Goal: Task Accomplishment & Management: Complete application form

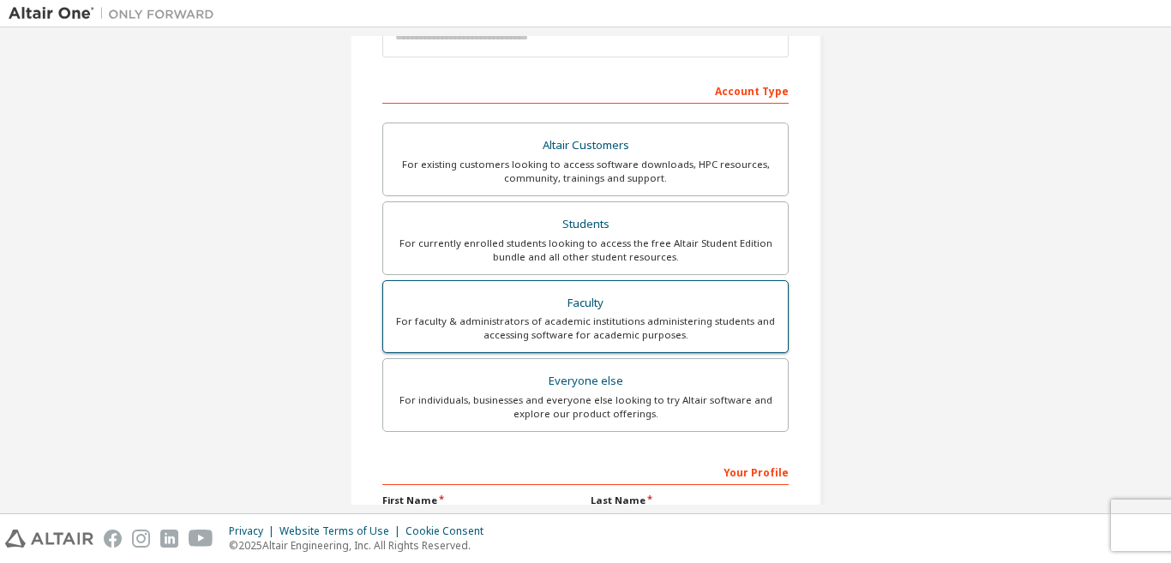
scroll to position [257, 0]
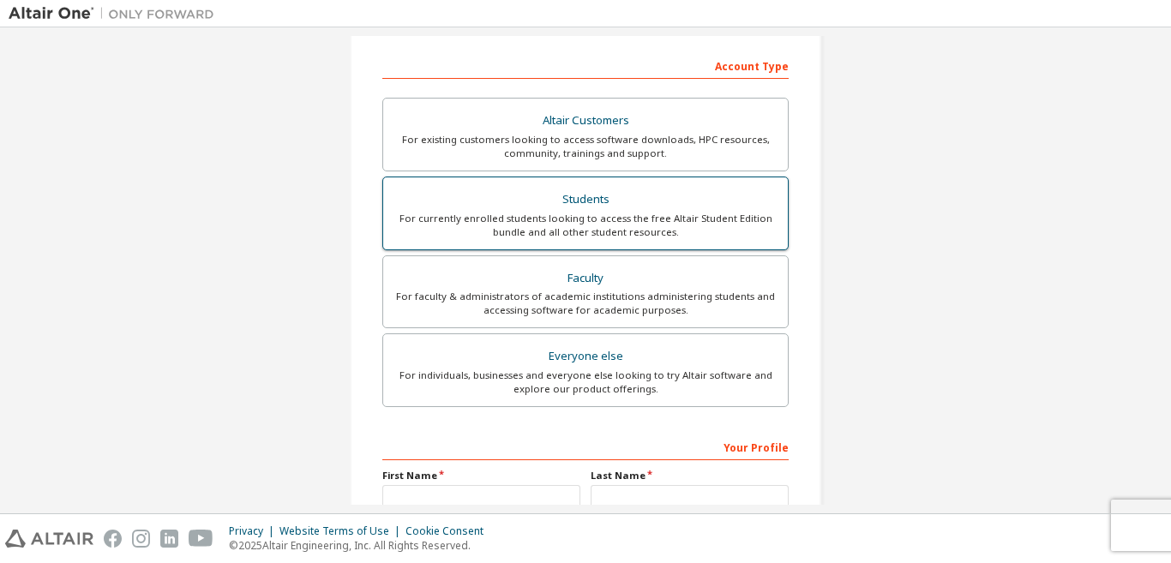
click at [625, 209] on div "Students" at bounding box center [586, 200] width 384 height 24
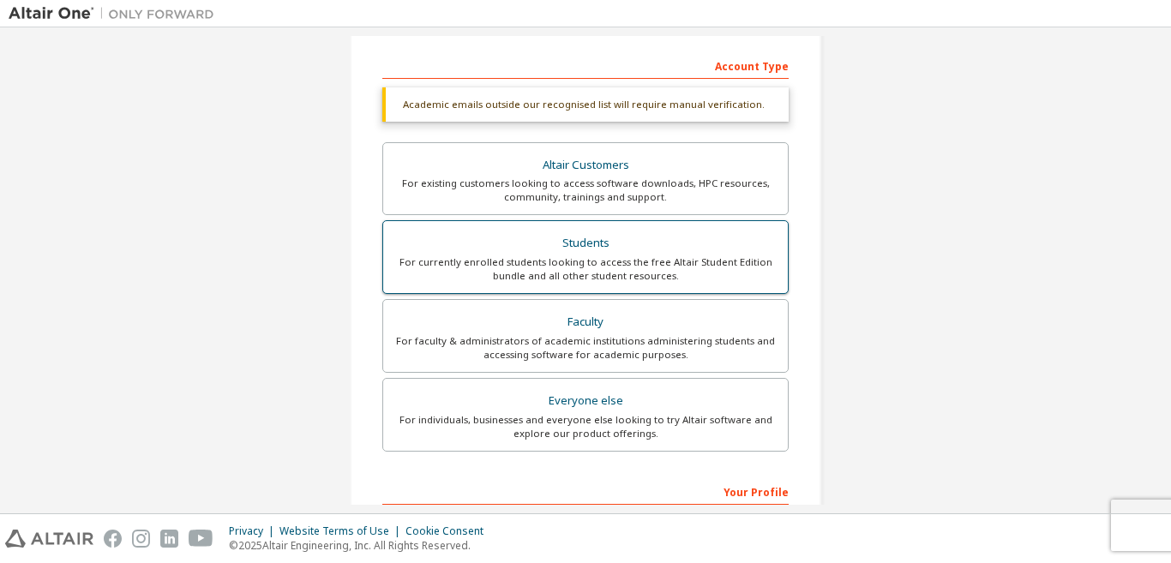
click at [592, 254] on div "Students" at bounding box center [586, 244] width 384 height 24
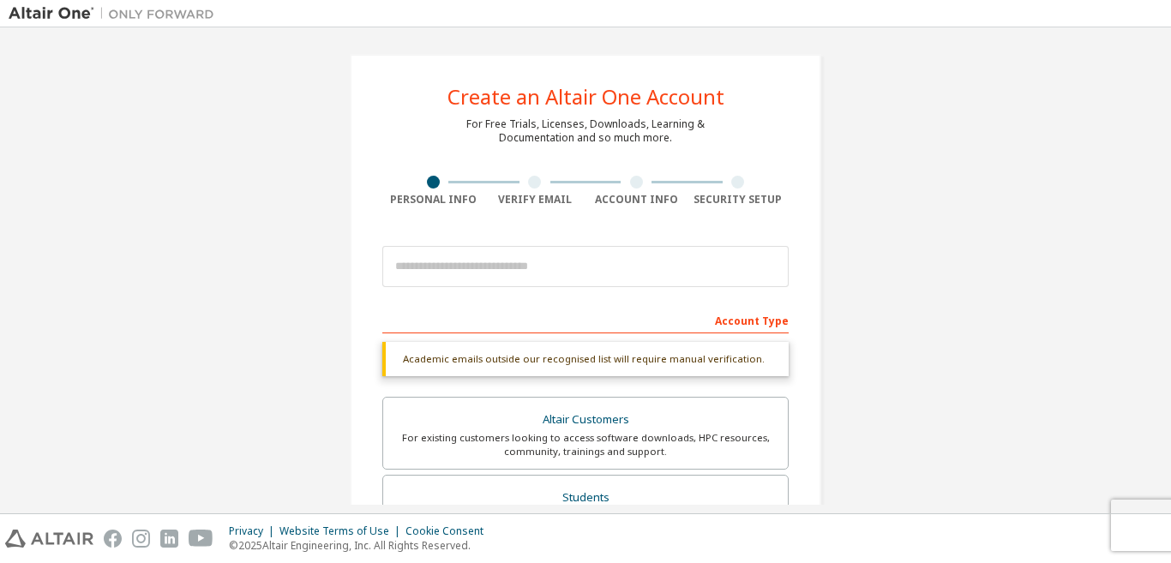
scroll to position [0, 0]
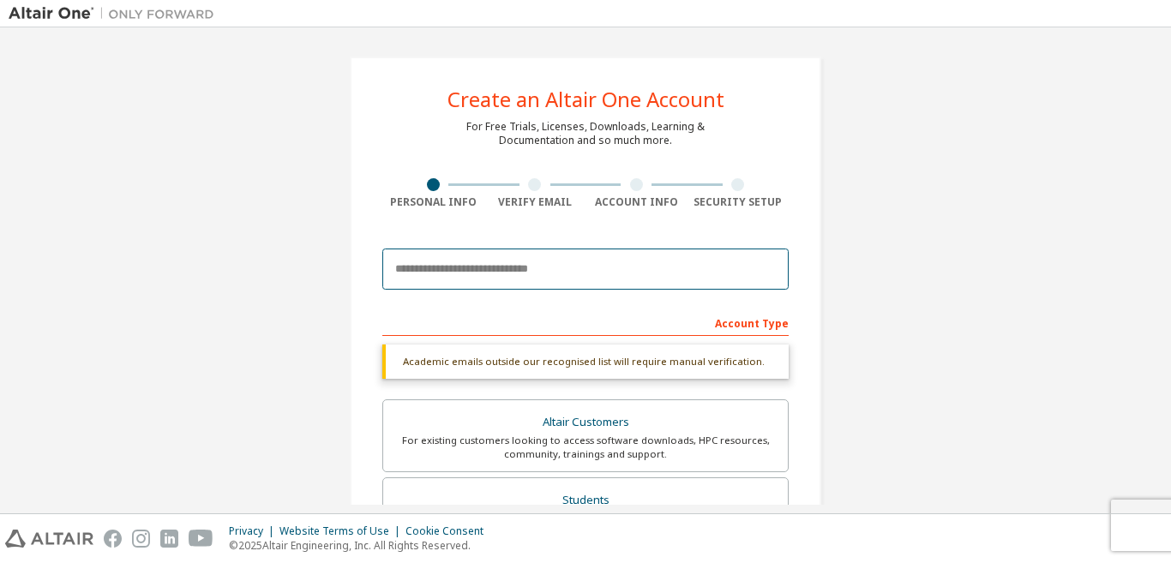
click at [506, 276] on input "email" at bounding box center [585, 269] width 406 height 41
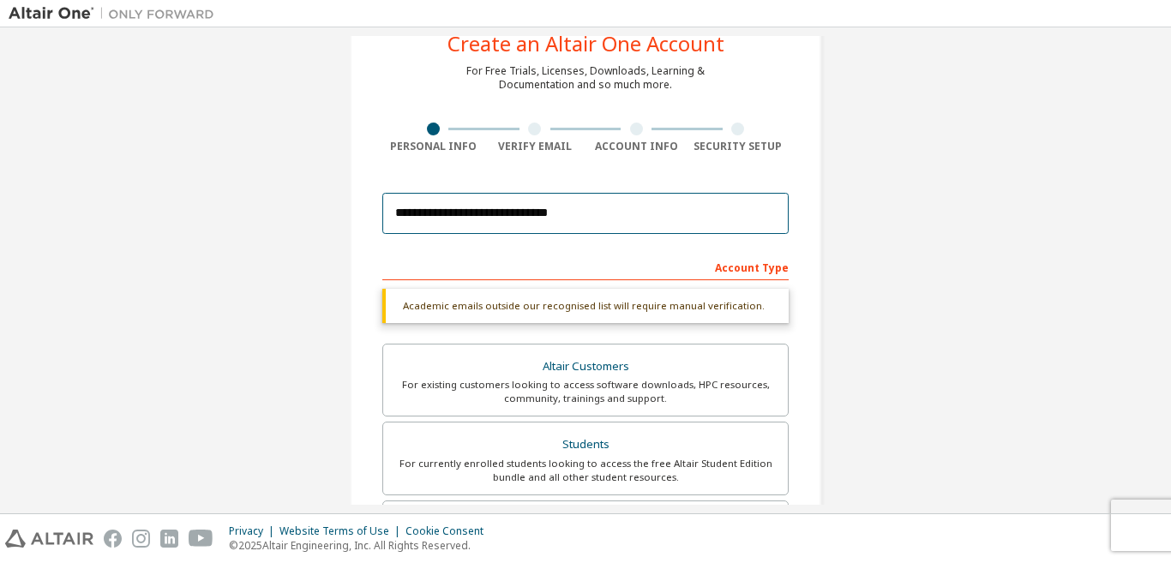
scroll to position [86, 0]
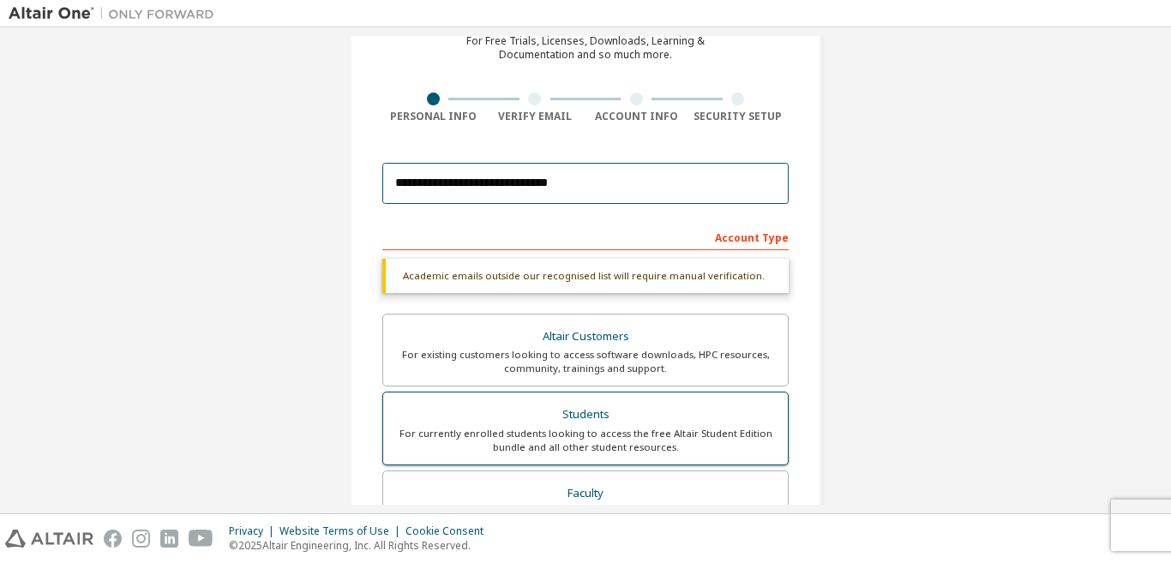
type input "**********"
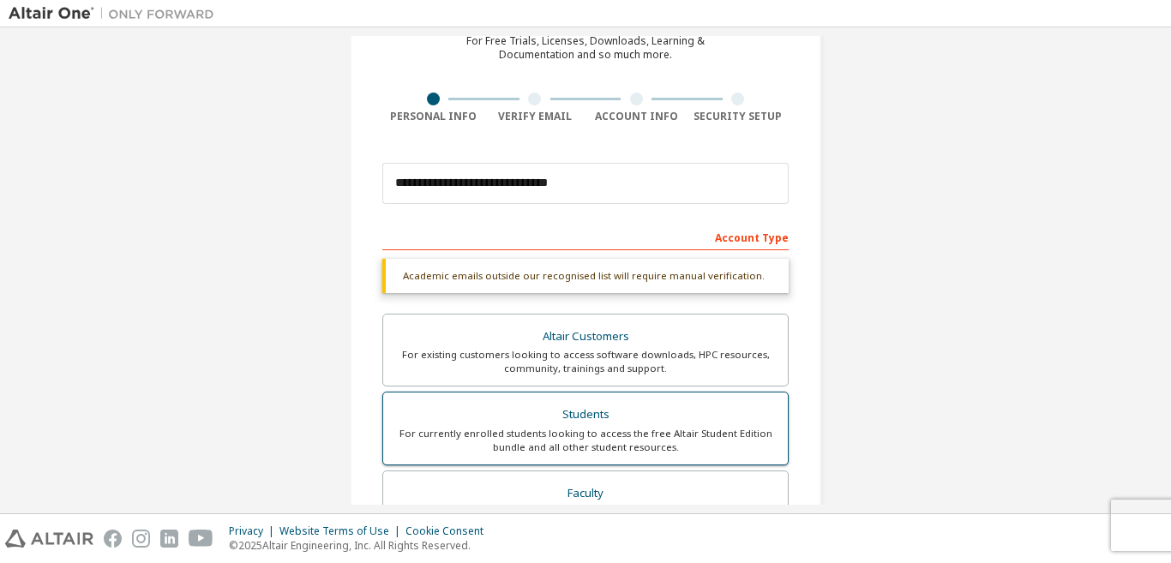
click at [595, 424] on div "Students" at bounding box center [586, 415] width 384 height 24
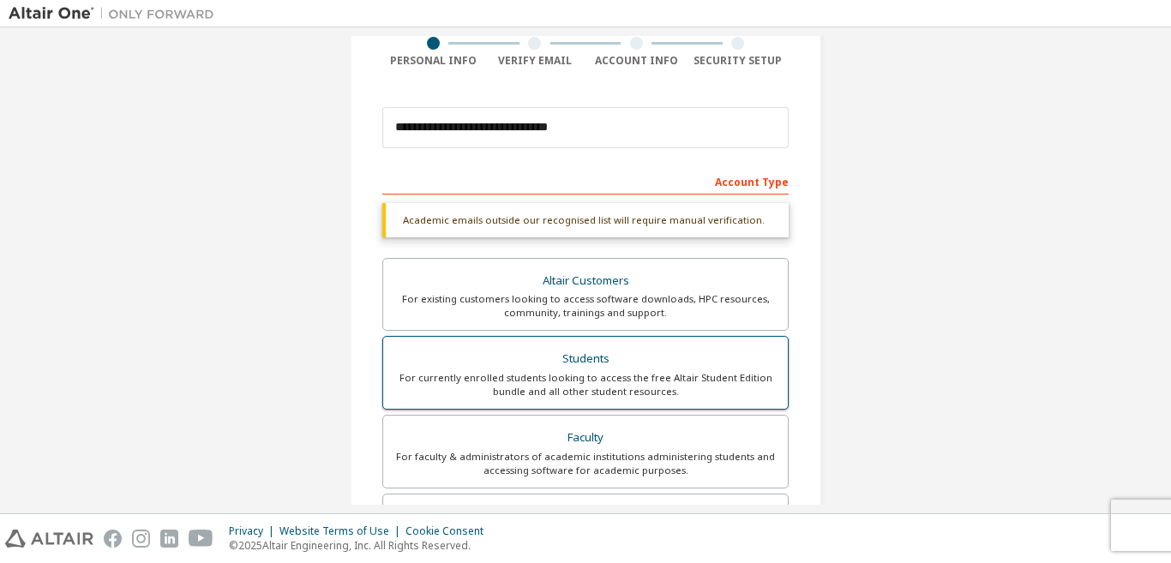
scroll to position [171, 0]
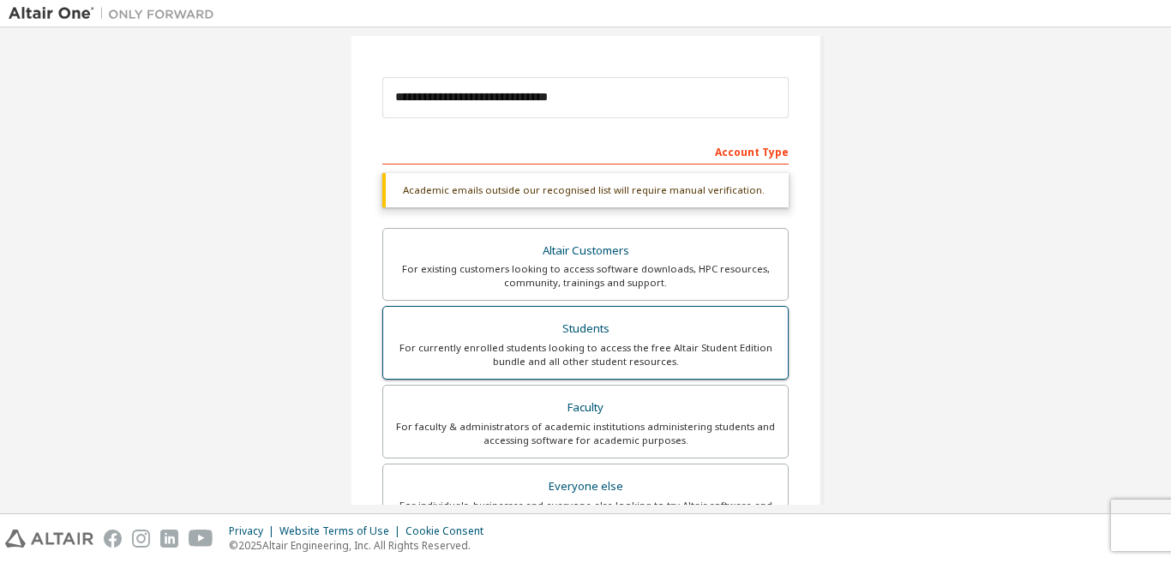
click at [604, 349] on div "For currently enrolled students looking to access the free Altair Student Editi…" at bounding box center [586, 354] width 384 height 27
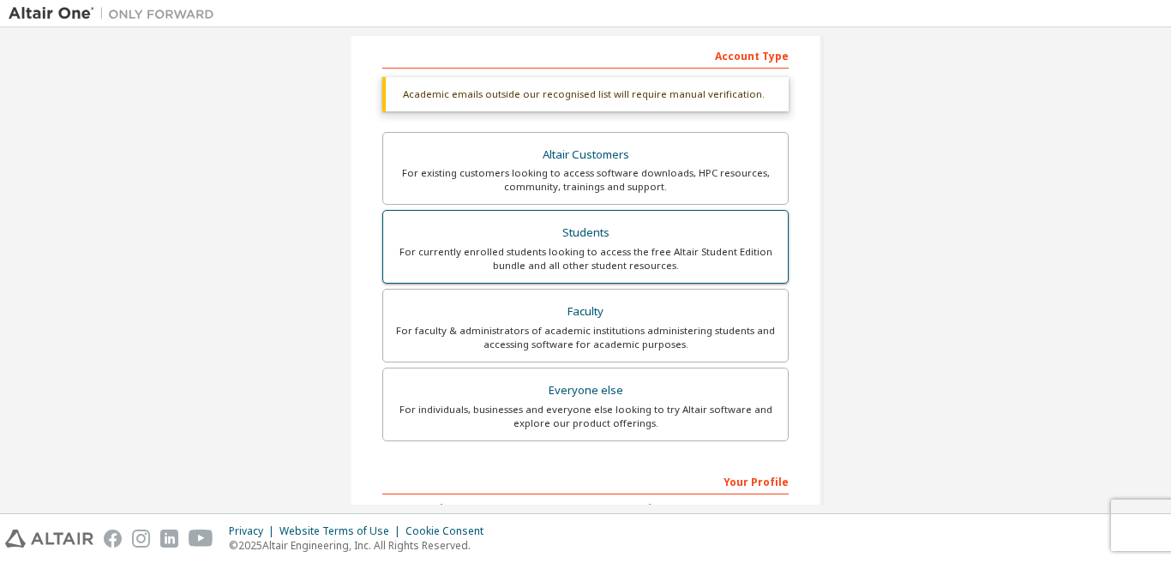
scroll to position [429, 0]
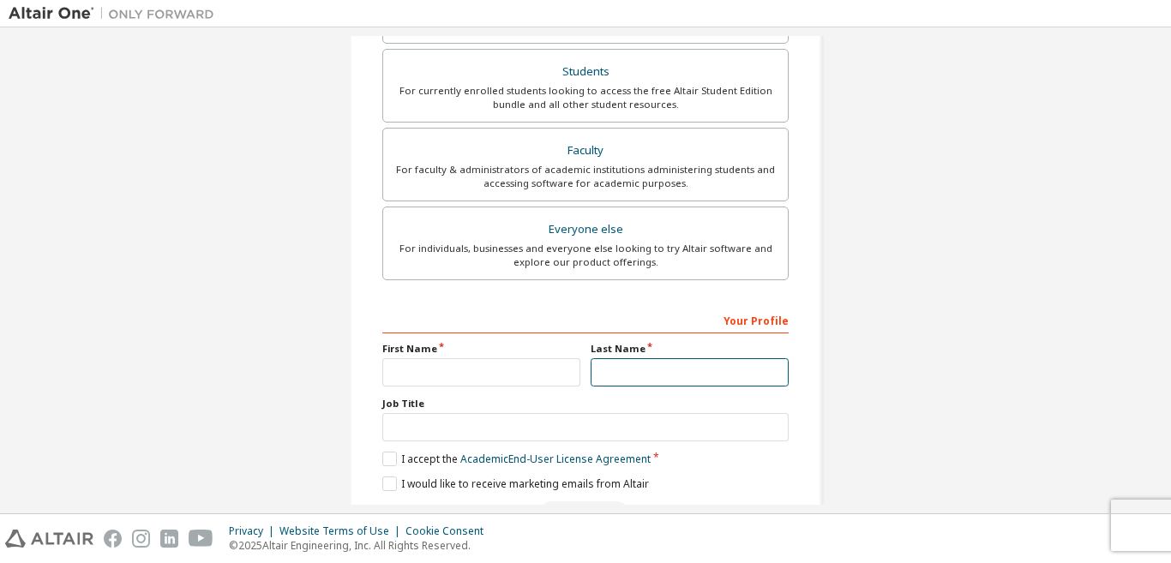
click at [591, 382] on input "text" at bounding box center [690, 372] width 198 height 28
type input "********"
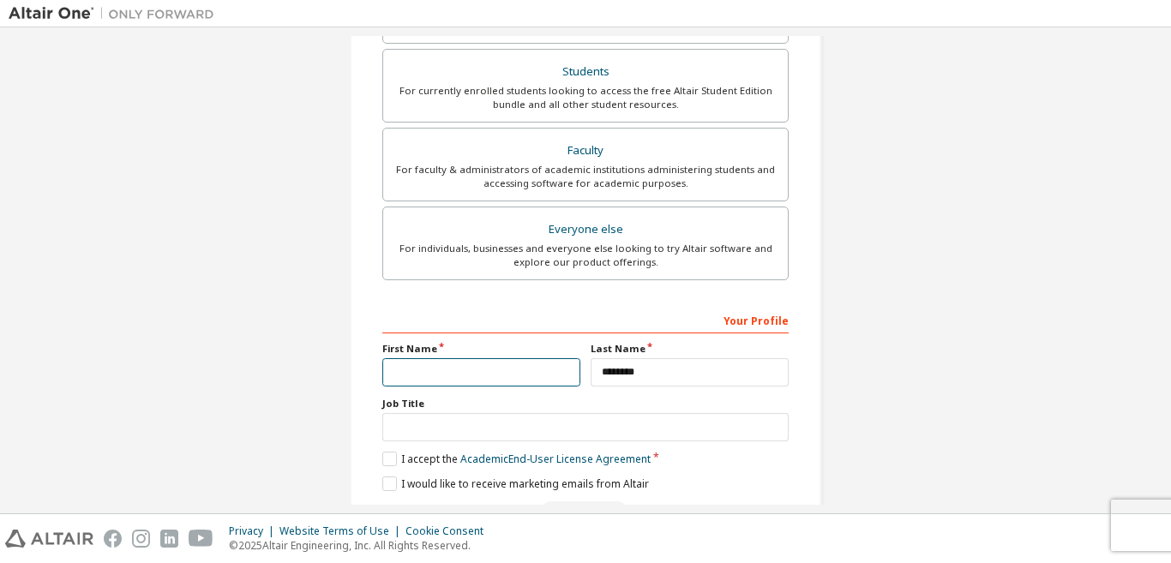
click at [500, 372] on input "text" at bounding box center [481, 372] width 198 height 28
type input "********"
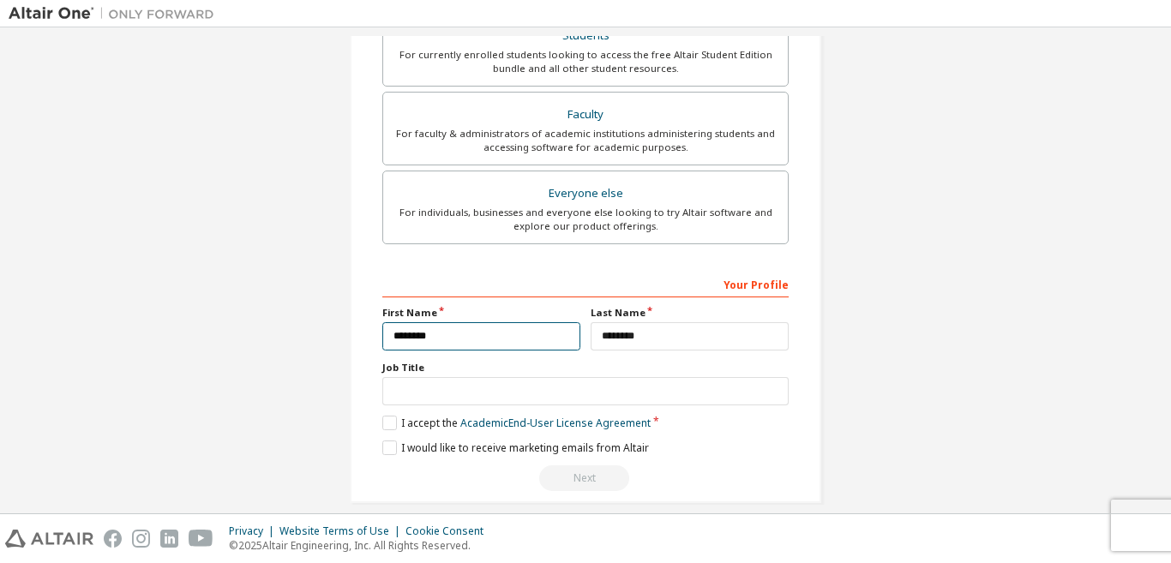
scroll to position [484, 0]
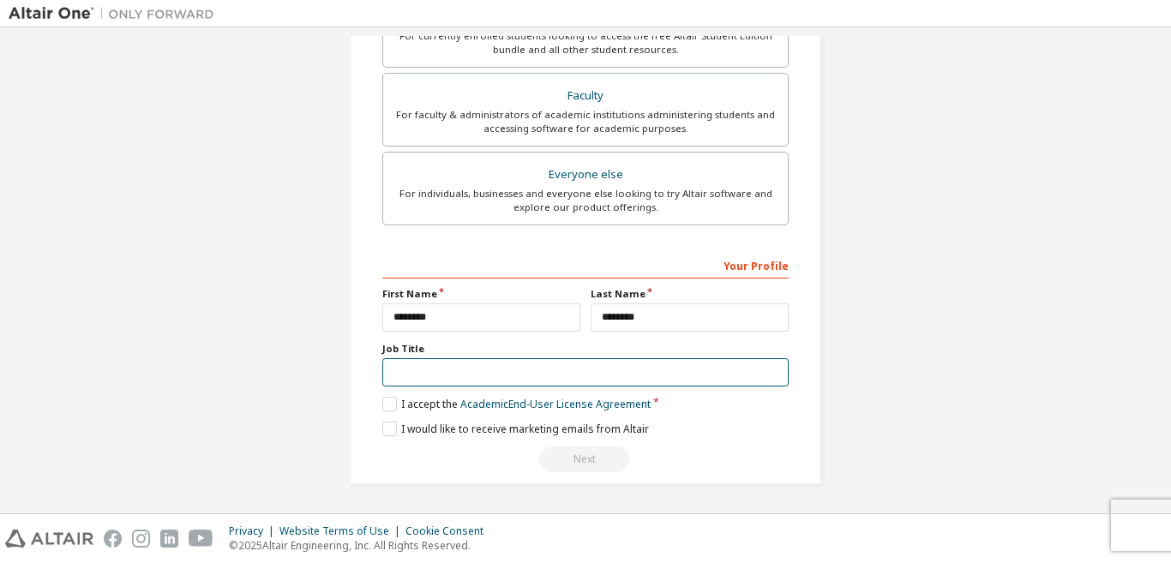
click at [480, 381] on input "text" at bounding box center [585, 372] width 406 height 28
type input "*"
type input "**********"
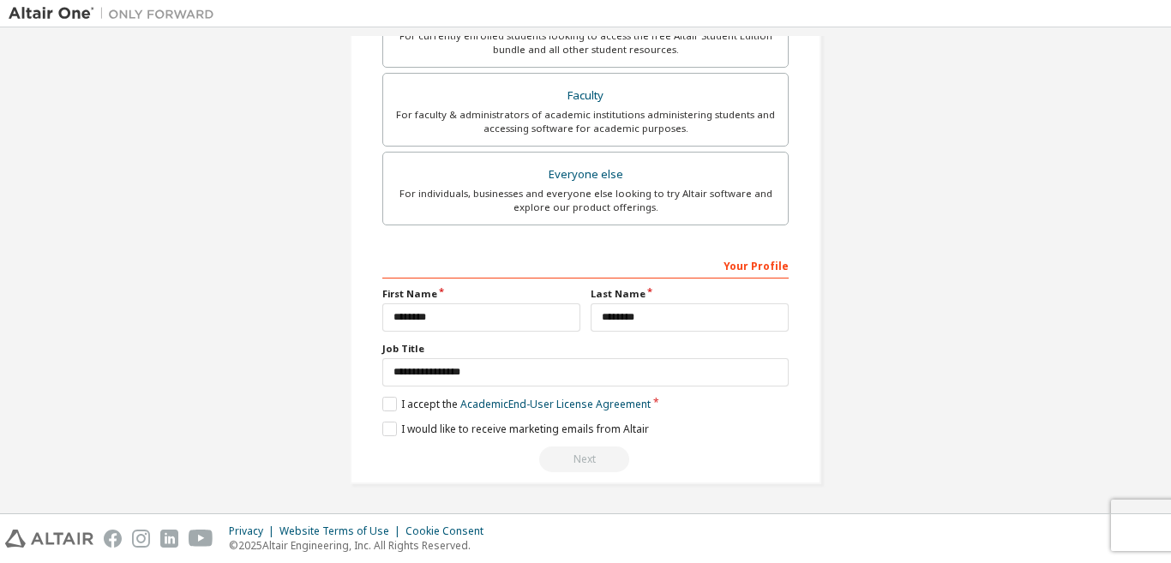
click at [935, 351] on div "**********" at bounding box center [586, 28] width 1154 height 953
click at [385, 402] on label "I accept the Academic End-User License Agreement" at bounding box center [516, 404] width 268 height 15
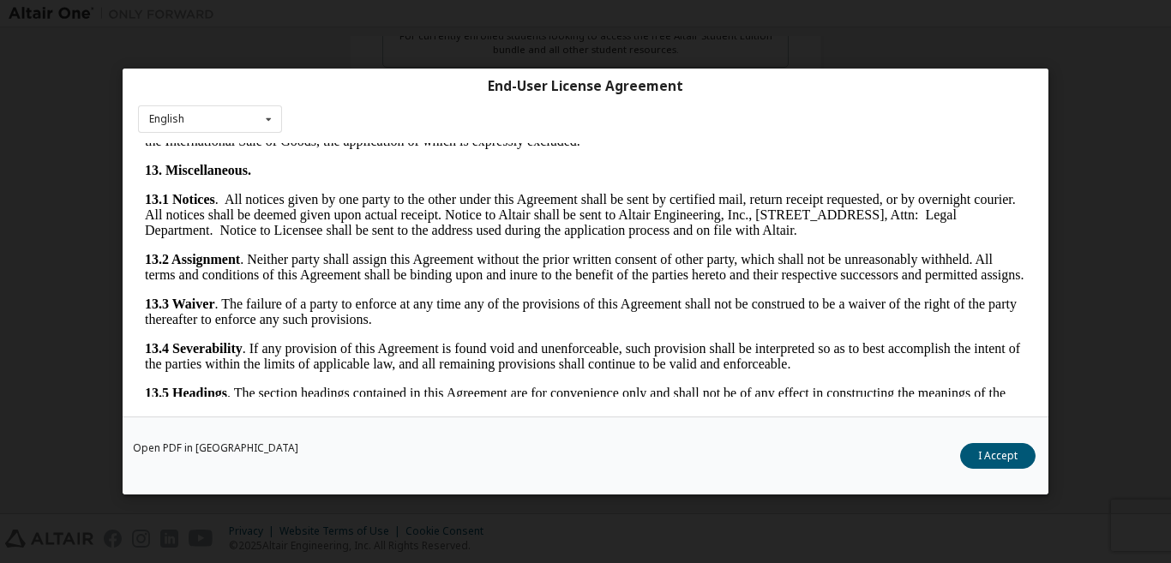
scroll to position [2511, 0]
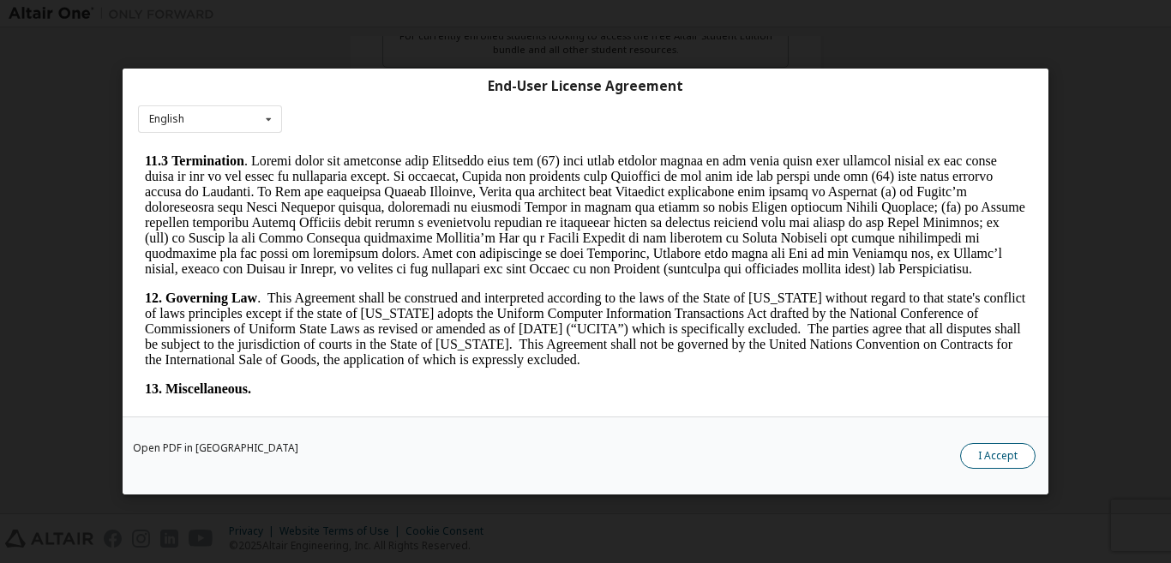
click at [995, 454] on button "I Accept" at bounding box center [997, 456] width 75 height 26
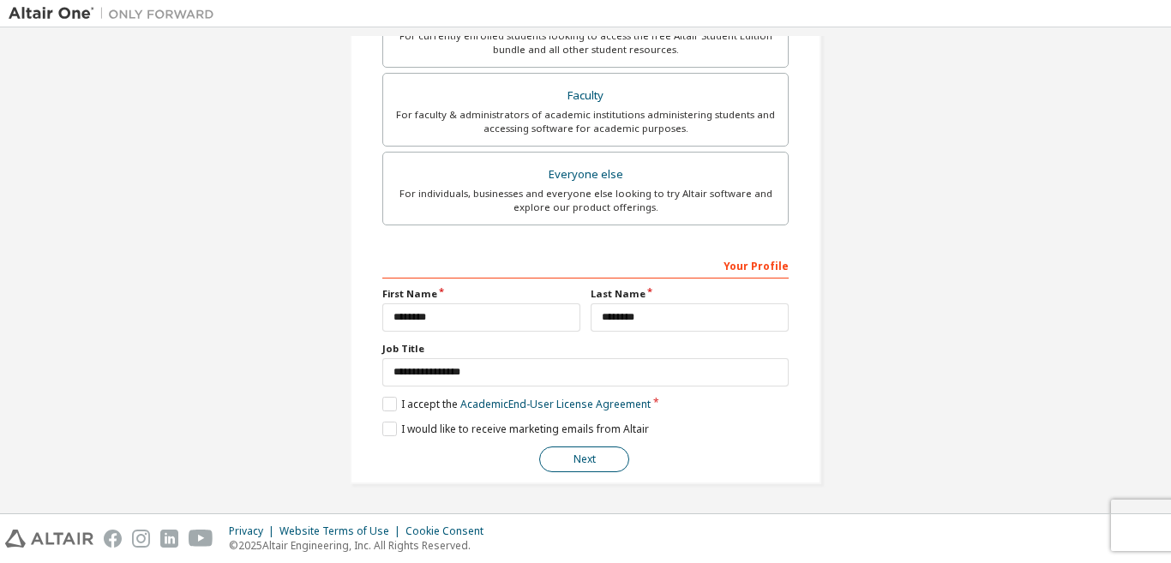
click at [610, 460] on button "Next" at bounding box center [584, 460] width 90 height 26
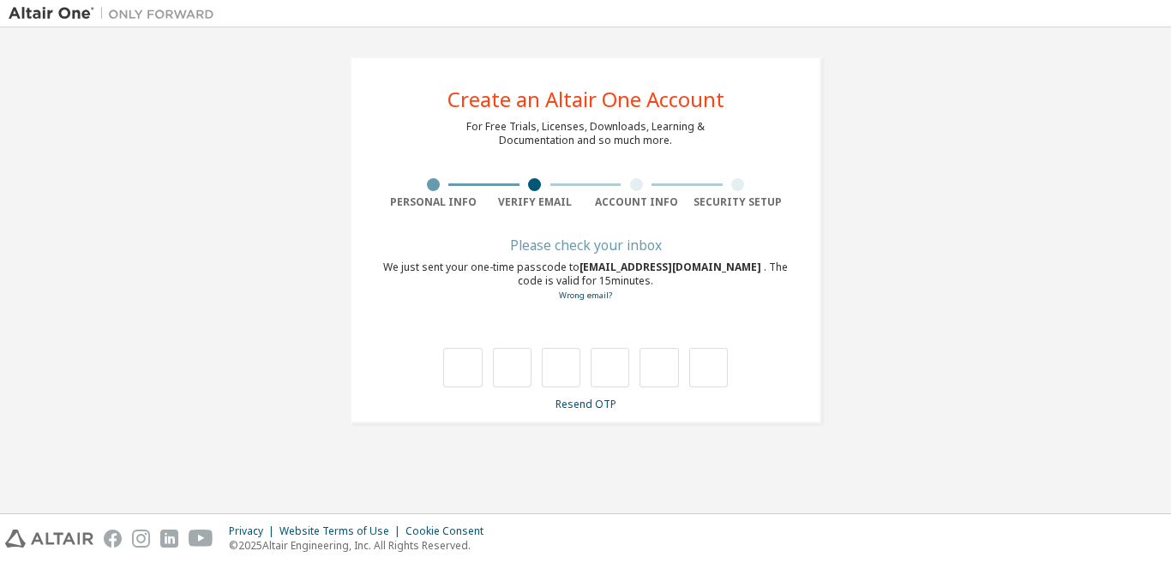
scroll to position [0, 0]
type input "*"
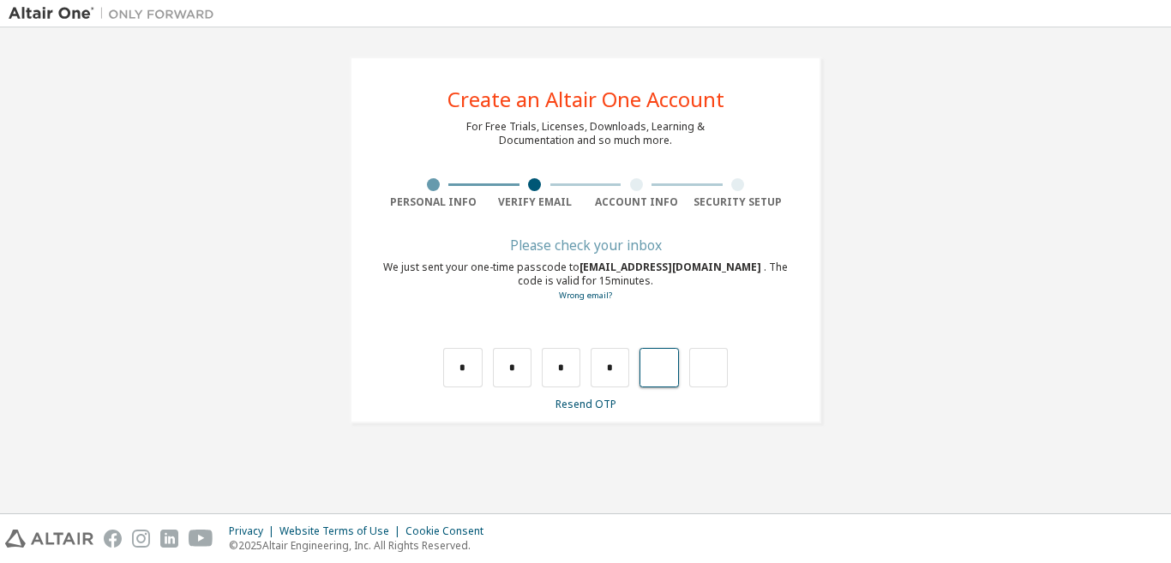
type input "*"
